Goal: Task Accomplishment & Management: Use online tool/utility

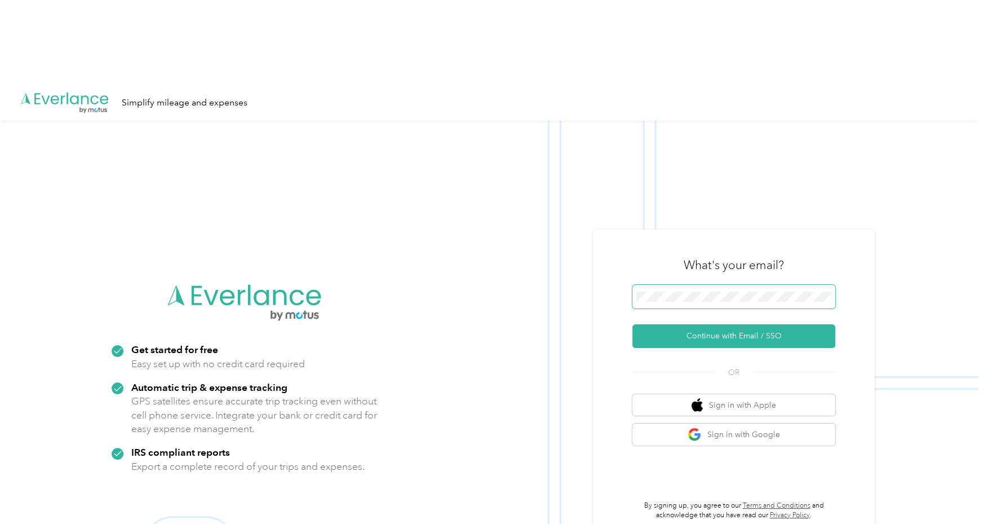
click at [756, 285] on span at bounding box center [733, 297] width 203 height 24
click at [753, 285] on span at bounding box center [733, 297] width 203 height 24
click at [752, 324] on button "Continue with Email / SSO" at bounding box center [733, 336] width 203 height 24
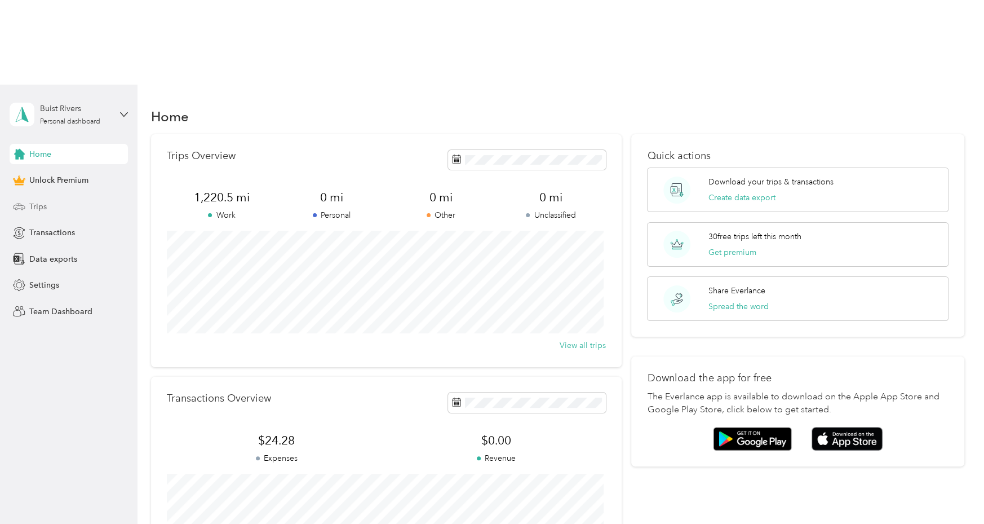
click at [41, 201] on span "Trips" at bounding box center [37, 207] width 17 height 12
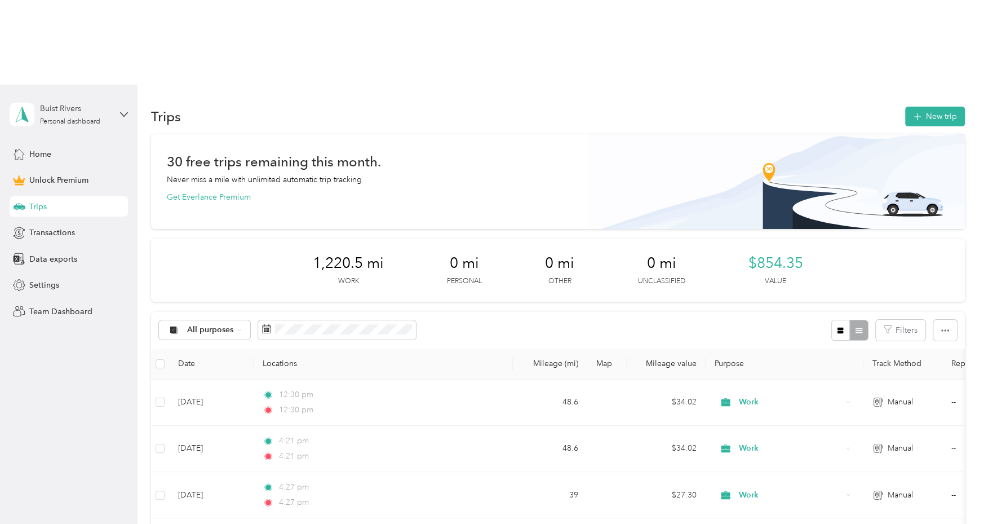
click at [674, 312] on div "All purposes Filters" at bounding box center [557, 330] width 813 height 37
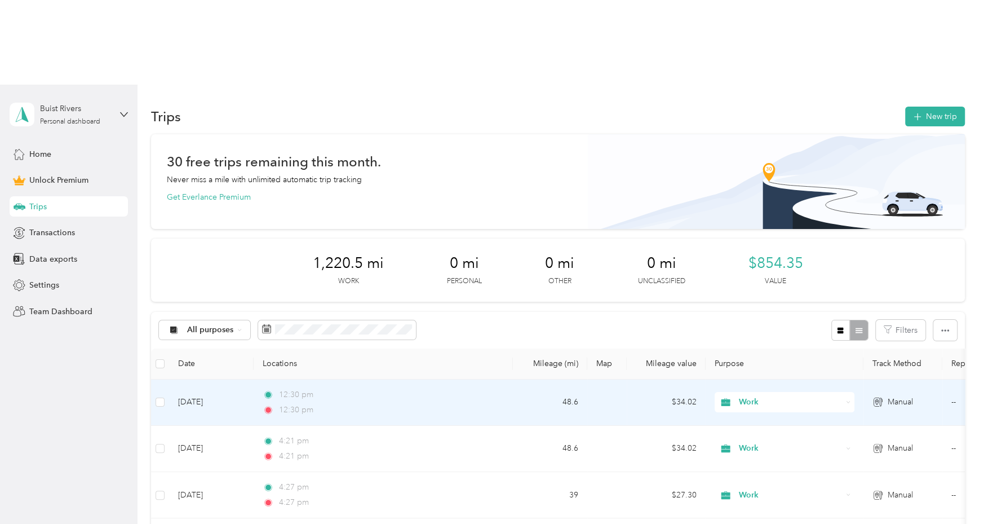
click at [163, 396] on label at bounding box center [160, 402] width 9 height 12
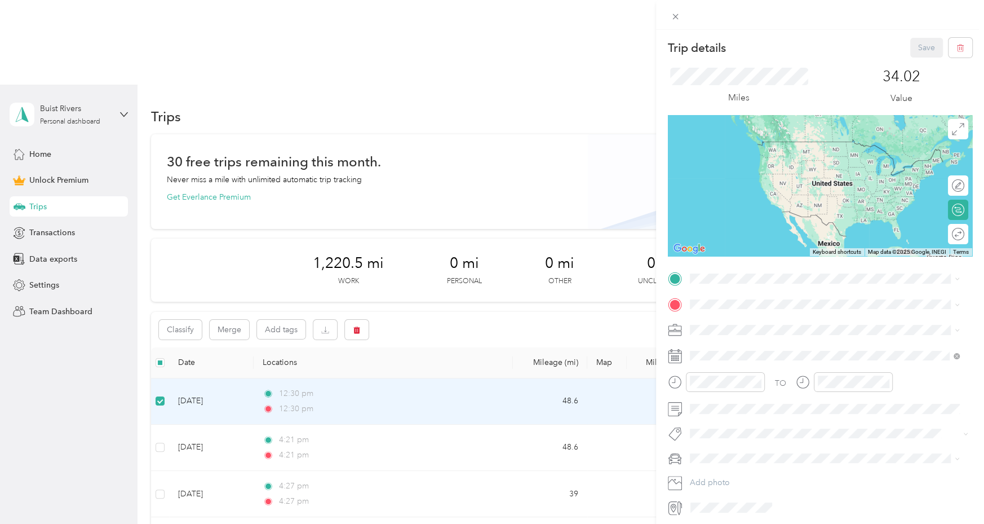
click at [471, 242] on div "Trip details Save This trip cannot be edited because it is either under review,…" at bounding box center [492, 262] width 984 height 524
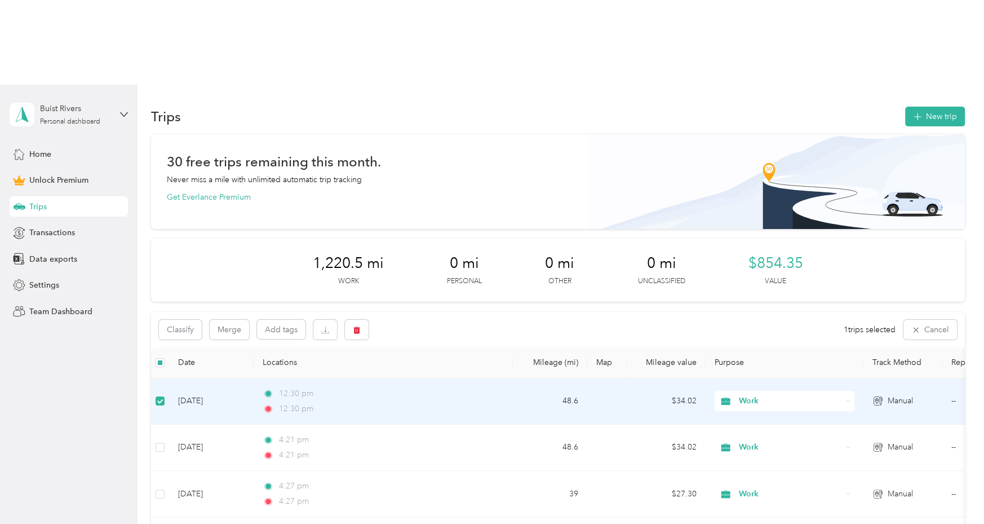
click at [153, 378] on td at bounding box center [160, 401] width 18 height 46
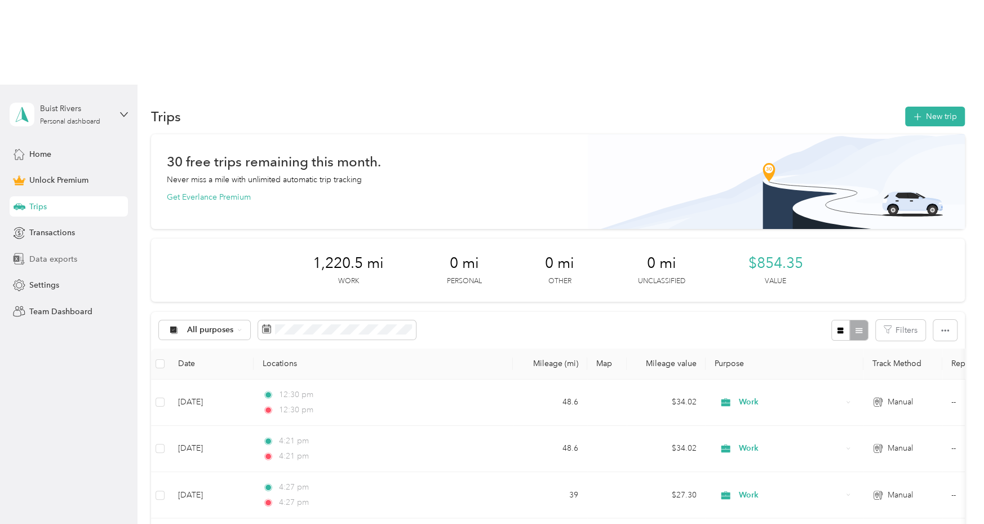
click at [59, 253] on span "Data exports" at bounding box center [53, 259] width 48 height 12
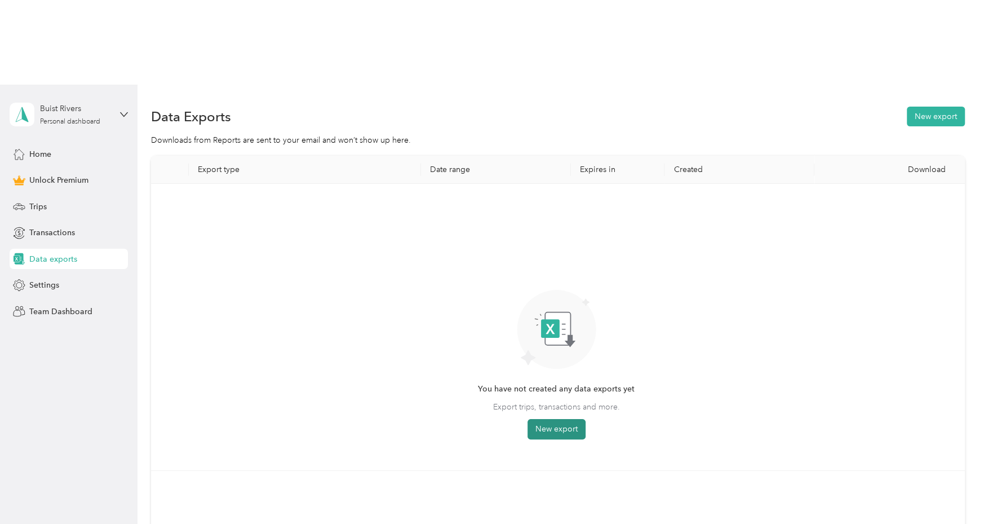
click at [547, 419] on button "New export" at bounding box center [556, 429] width 58 height 20
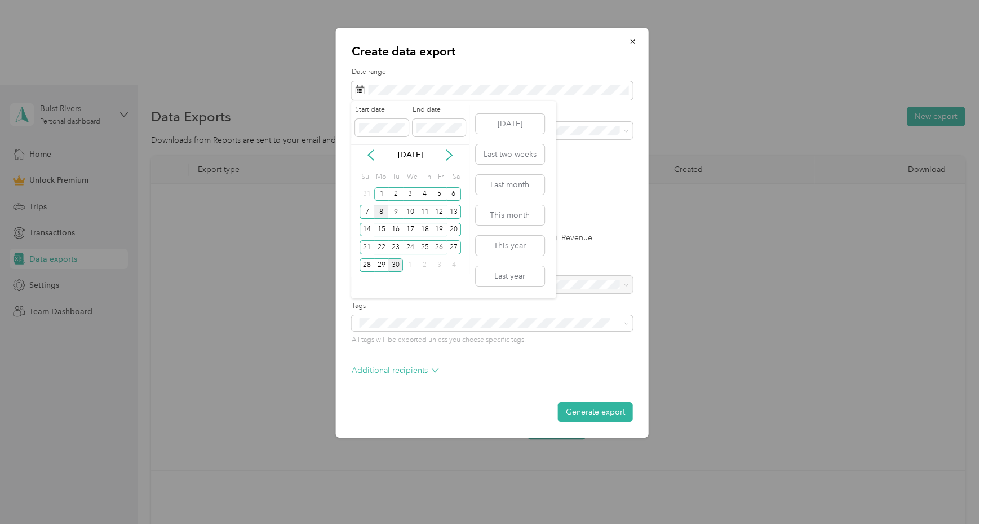
click at [376, 210] on div "8" at bounding box center [381, 212] width 15 height 14
click at [381, 230] on div "15" at bounding box center [381, 230] width 15 height 14
click at [381, 227] on div "15" at bounding box center [381, 230] width 15 height 14
click at [441, 246] on div "26" at bounding box center [439, 247] width 15 height 14
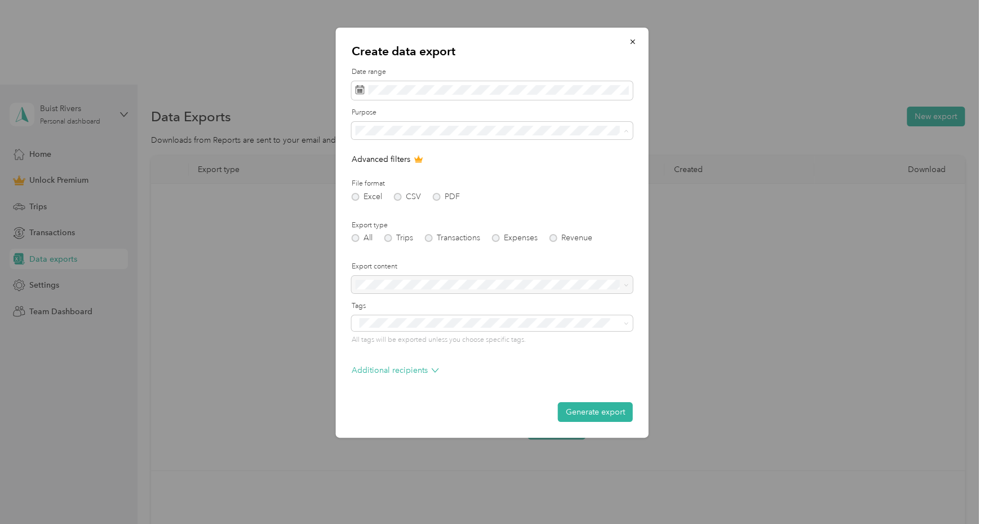
click at [402, 167] on div "Work" at bounding box center [491, 170] width 265 height 12
click at [474, 147] on div "All" at bounding box center [491, 150] width 265 height 12
click at [605, 409] on button "Generate export" at bounding box center [595, 412] width 75 height 20
